Goal: Navigation & Orientation: Find specific page/section

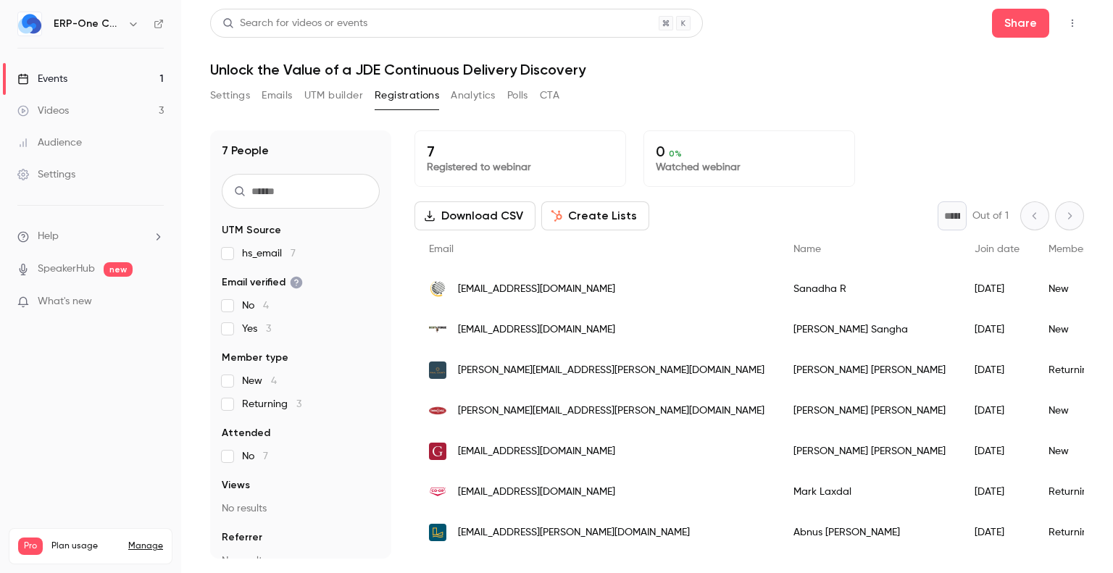
click at [41, 72] on div "Events" at bounding box center [42, 79] width 50 height 14
